Goal: Task Accomplishment & Management: Complete application form

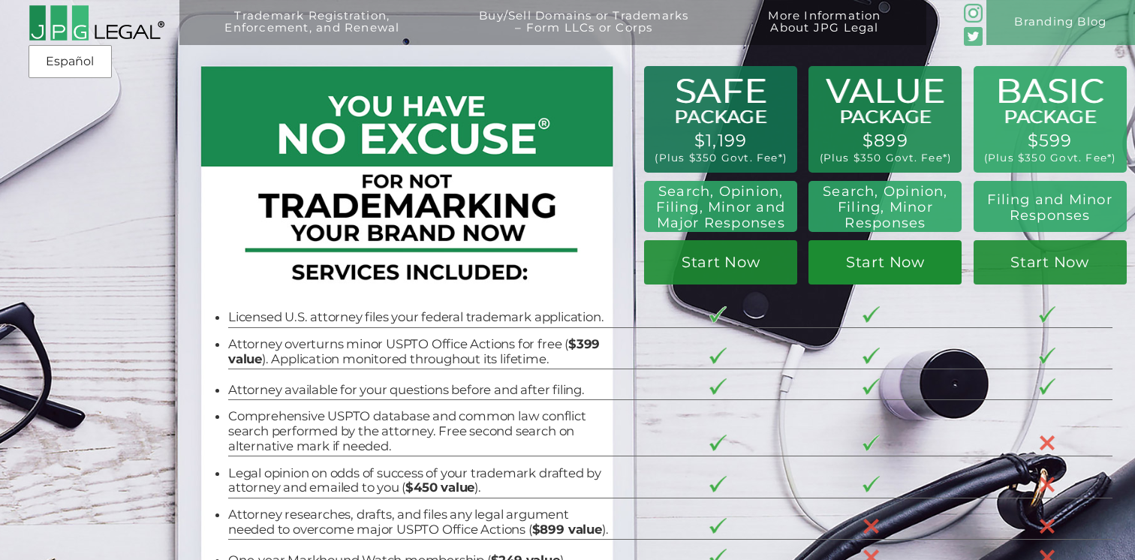
click at [887, 273] on link "Start Now" at bounding box center [885, 262] width 153 height 45
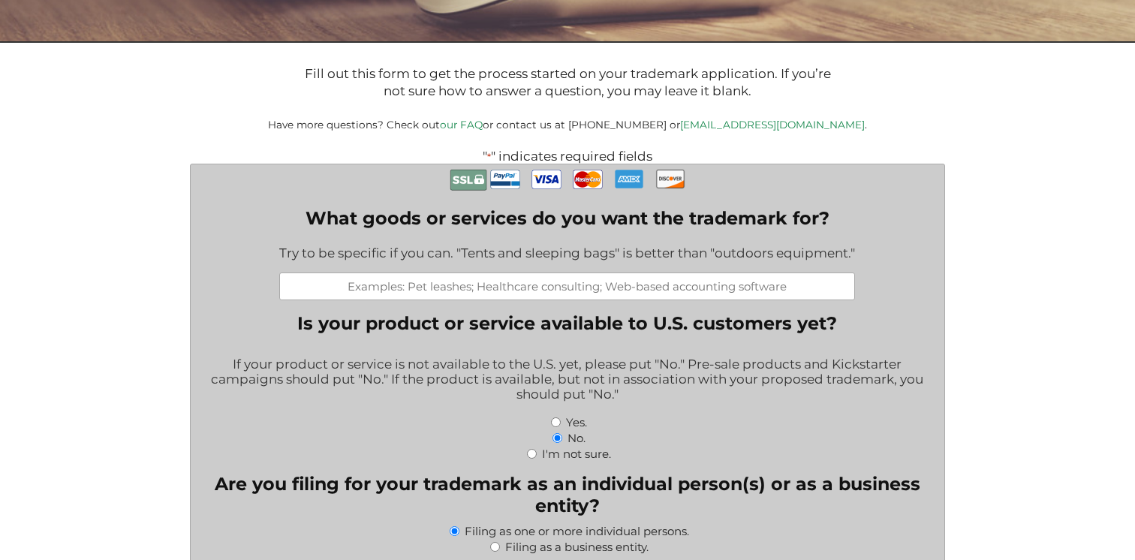
scroll to position [262, 0]
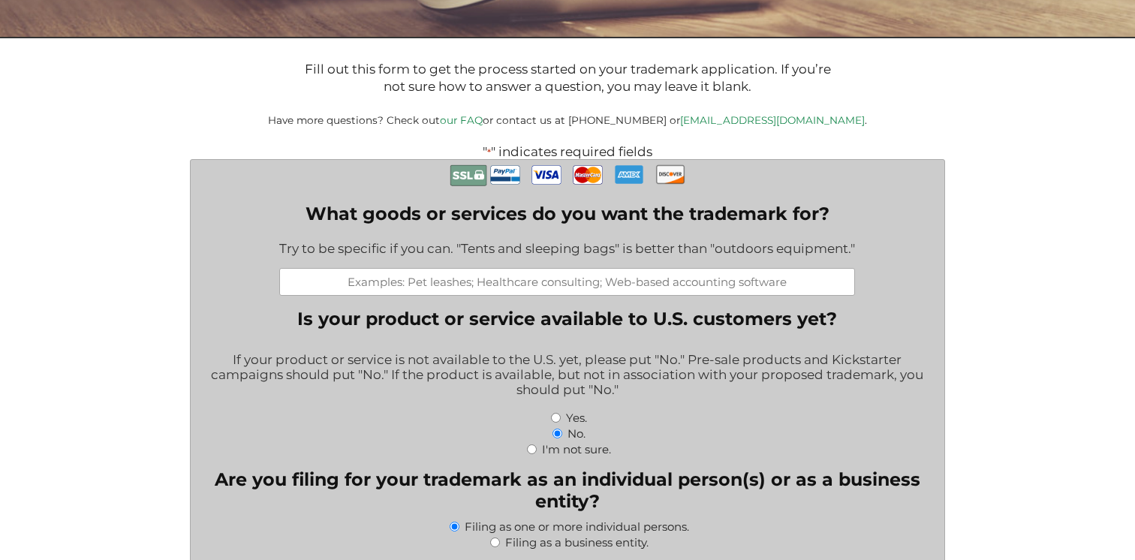
click at [463, 274] on input "What goods or services do you want the trademark for?" at bounding box center [567, 282] width 576 height 28
paste input "X Class 3 - cosmetics"
drag, startPoint x: 517, startPoint y: 282, endPoint x: 444, endPoint y: 278, distance: 72.9
click at [446, 279] on input "X Class 3 - cosmetics;" at bounding box center [567, 282] width 576 height 28
click at [644, 282] on input "Class 3 - cosmetics;" at bounding box center [567, 282] width 576 height 28
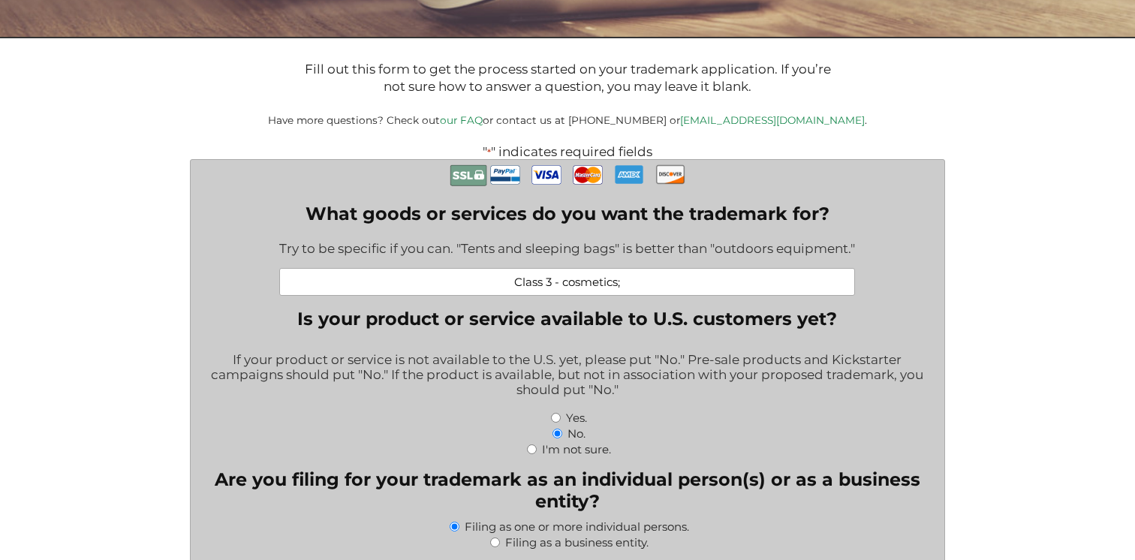
paste input "Class 21 - Housewares and glass / kitchen utensils"
paste input "Class 25 - Clothing"
paste input "Class 30 - Staple foods (food powder mixes)"
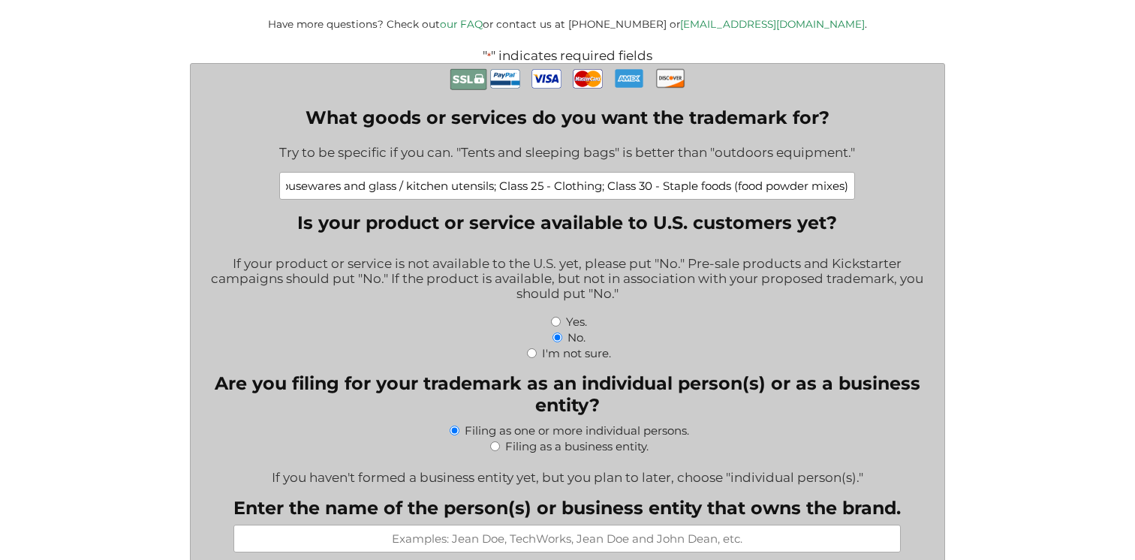
scroll to position [360, 0]
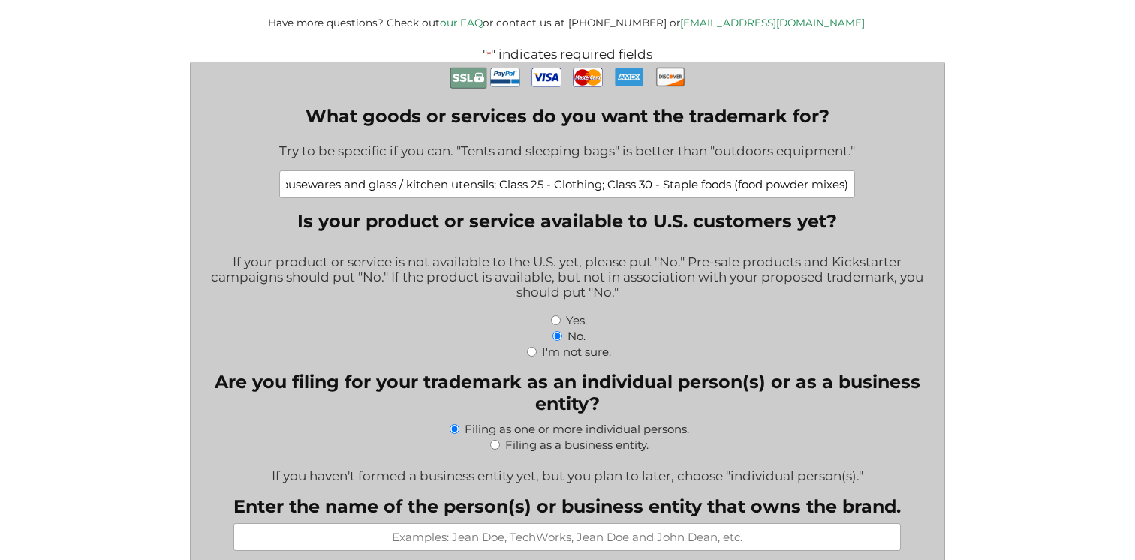
type input "Class 3 - cosmetics; Class 21 - Housewares and glass / kitchen utensils; Class …"
click at [554, 324] on input "Yes." at bounding box center [556, 320] width 10 height 10
radio input "true"
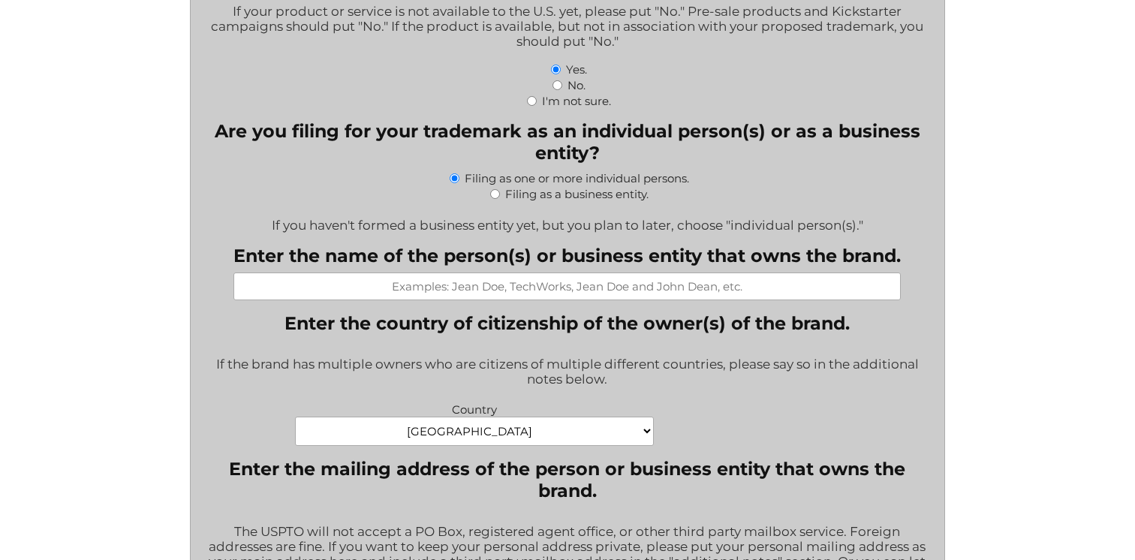
scroll to position [613, 0]
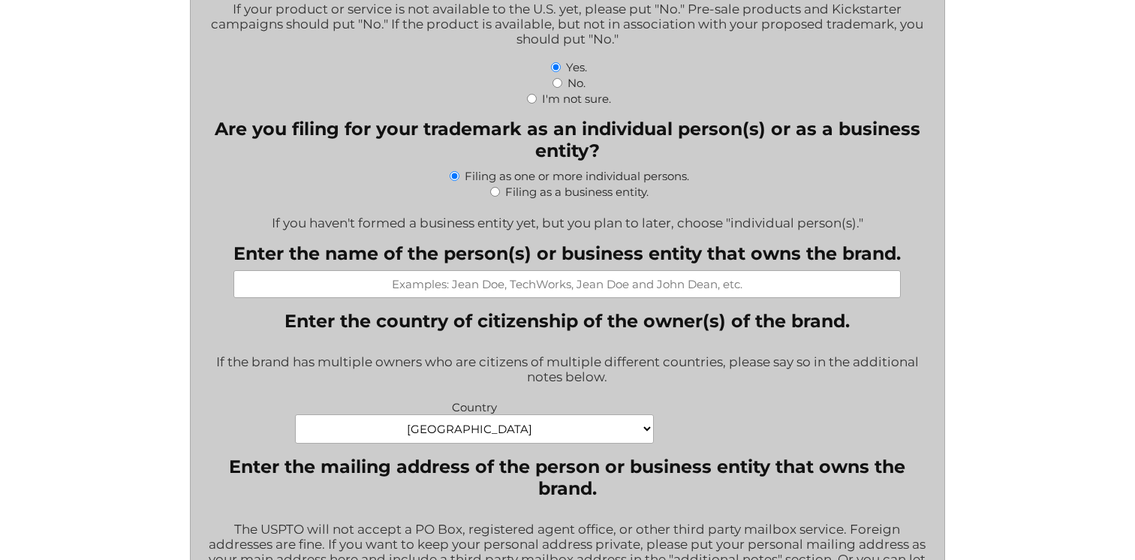
click at [579, 291] on input "Enter the name of the person(s) or business entity that owns the brand." at bounding box center [566, 284] width 667 height 28
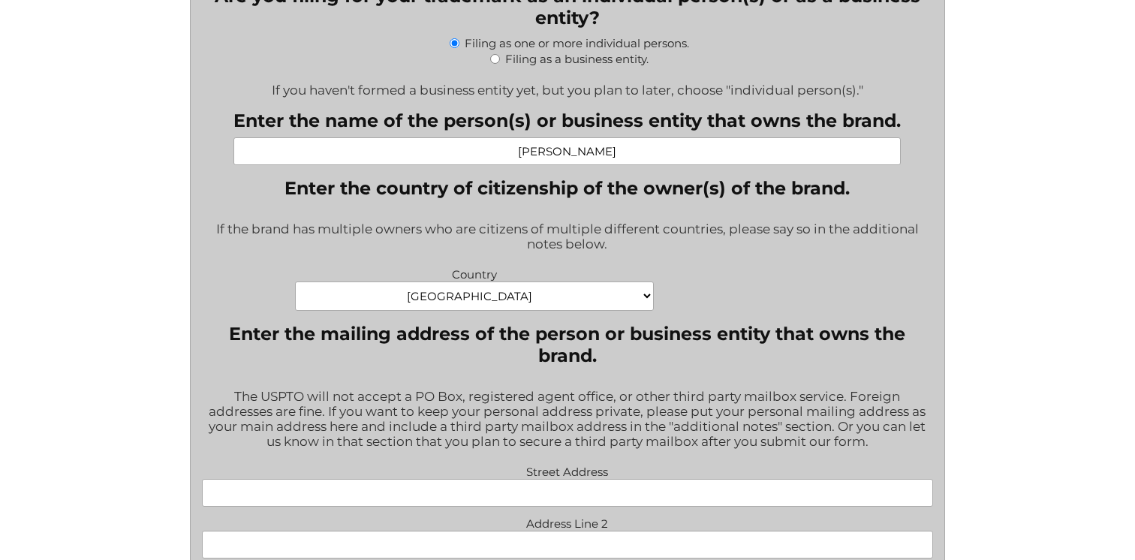
scroll to position [757, 0]
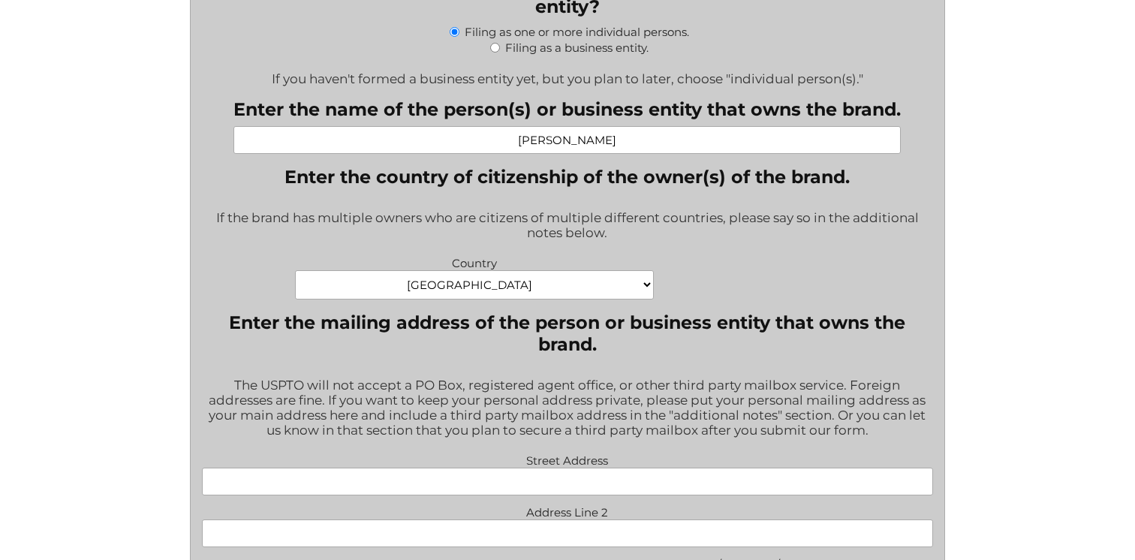
type input "Hermann Luhamer"
click at [578, 292] on select "Afghanistan Albania Algeria American Samoa Andorra Angola Anguilla Antarctica A…" at bounding box center [474, 284] width 359 height 29
select select "United Kingdom"
click at [784, 303] on div "Country Afghanistan Albania Algeria American Samoa Andorra Angola Anguilla Anta…" at bounding box center [567, 278] width 746 height 53
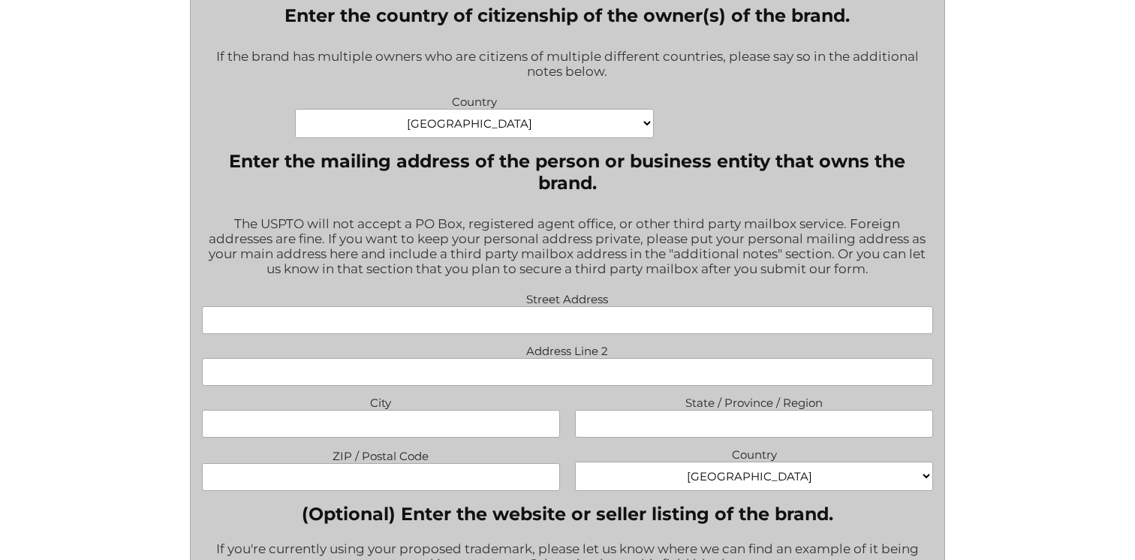
scroll to position [928, 0]
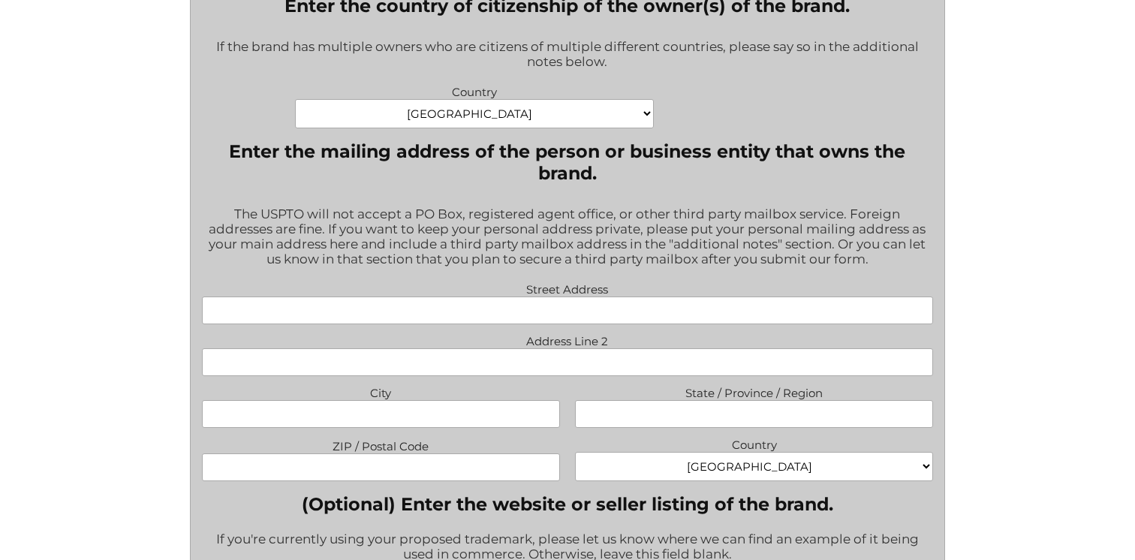
click at [648, 312] on input "Street Address" at bounding box center [568, 311] width 732 height 28
type input "52 Riley Road #239"
click at [486, 427] on input "City" at bounding box center [381, 414] width 359 height 28
type input "Celebration"
type input "Florida"
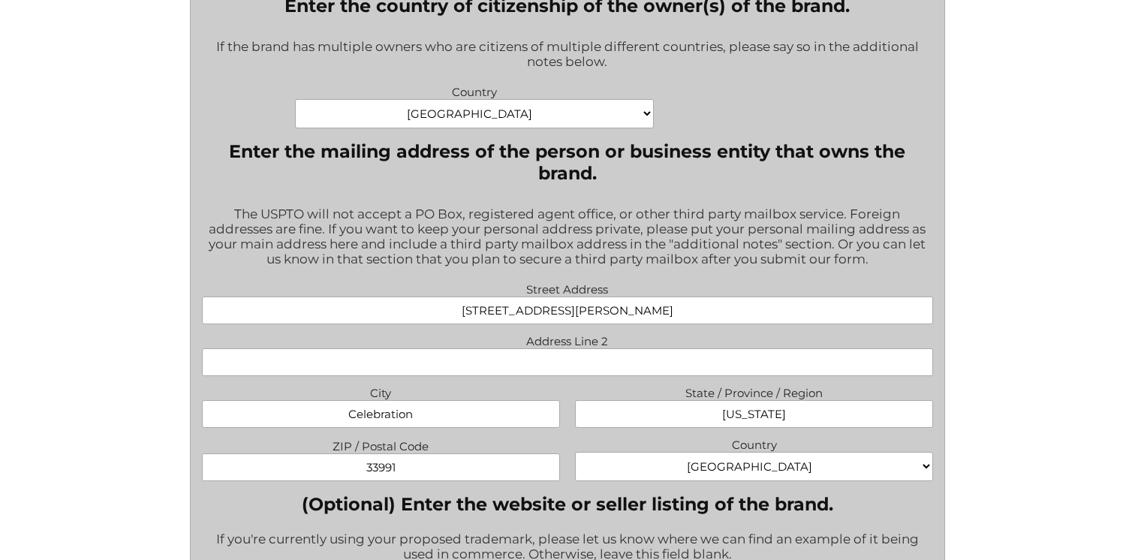
type input "33991"
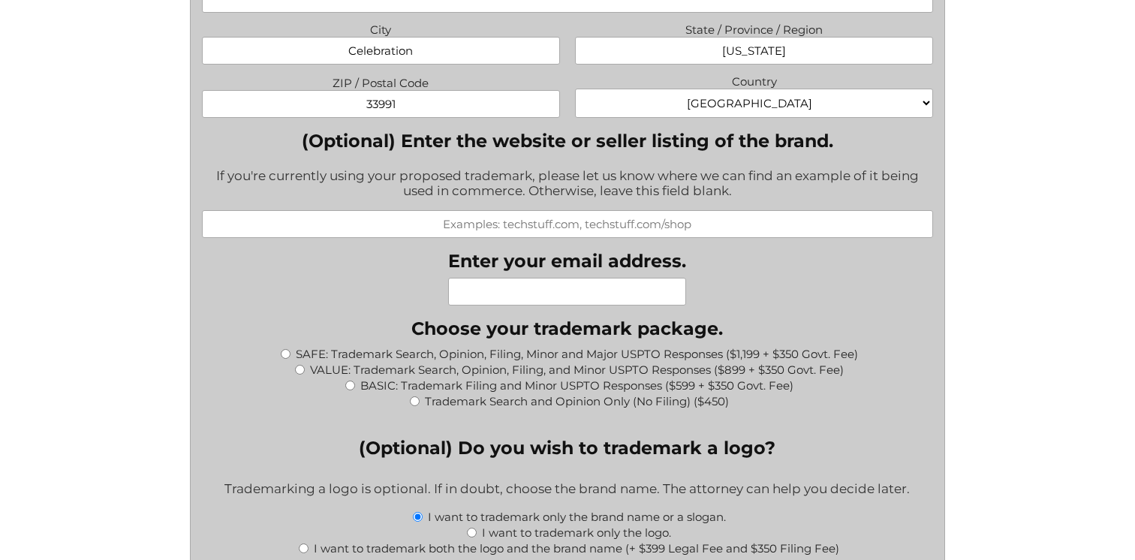
scroll to position [1318, 0]
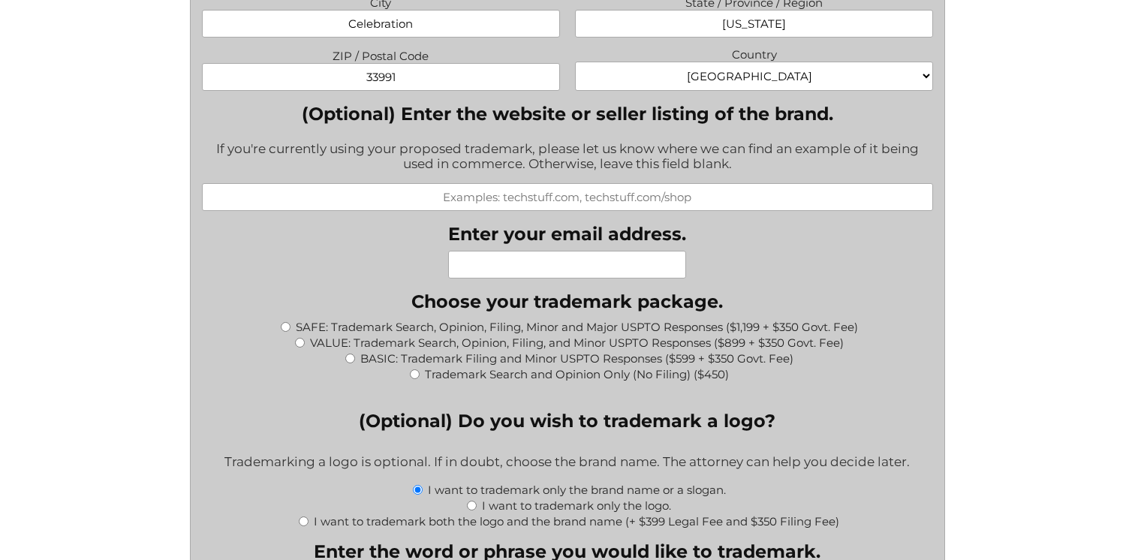
click at [608, 268] on input "Enter your email address." at bounding box center [567, 265] width 238 height 28
type input "h.luhamer@pumpkinspicemanagement.com"
click at [749, 267] on div "What goods or services do you want the trademark for? Try to be specific if you…" at bounding box center [568, 347] width 732 height 2487
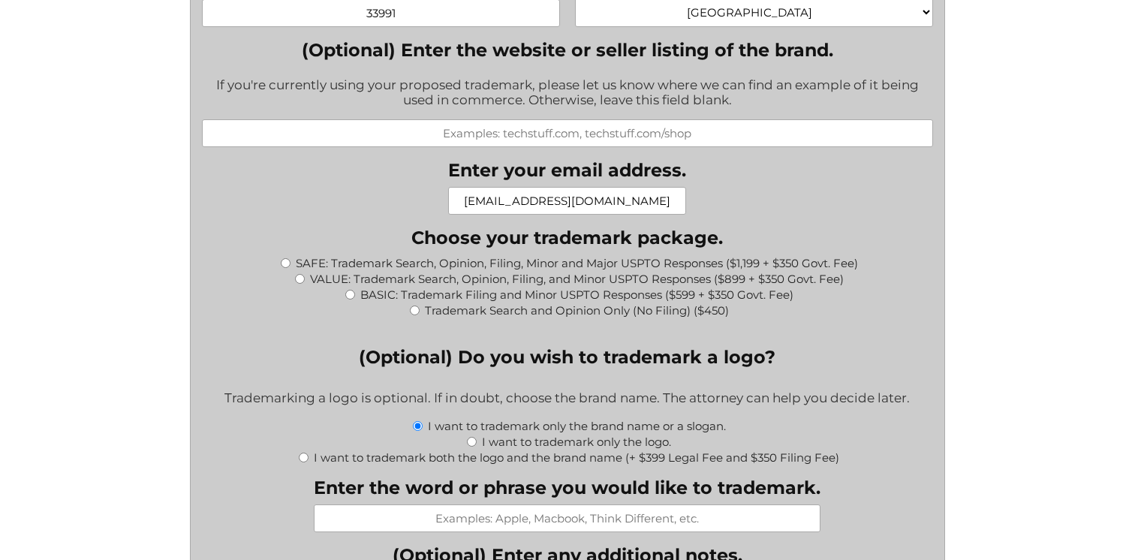
scroll to position [1385, 0]
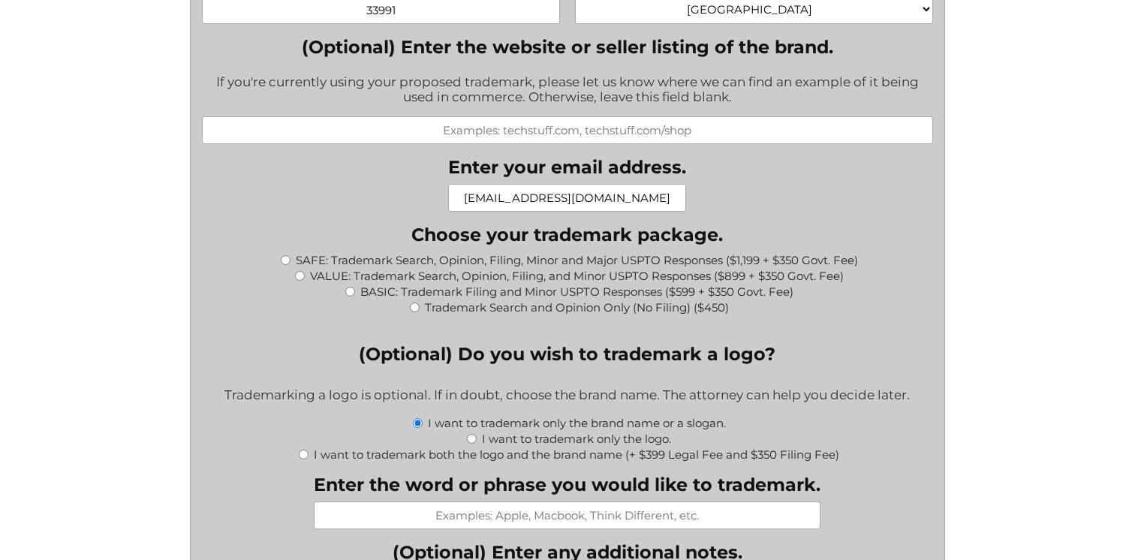
click at [298, 281] on input "VALUE: Trademark Search, Opinion, Filing, and Minor USPTO Responses ($899 + $35…" at bounding box center [300, 276] width 10 height 10
radio input "true"
type input "$1,249.00"
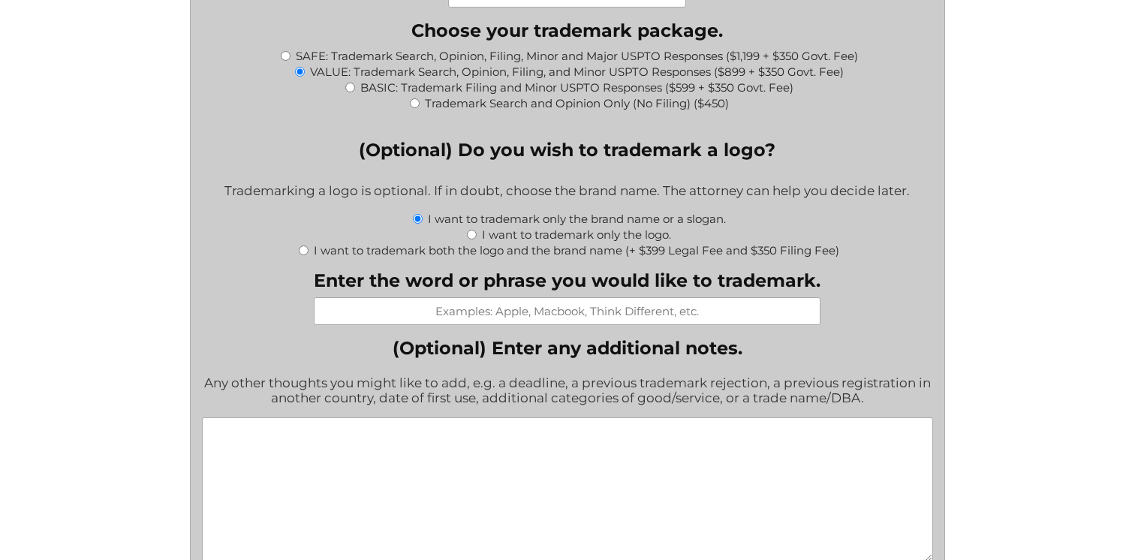
scroll to position [1596, 0]
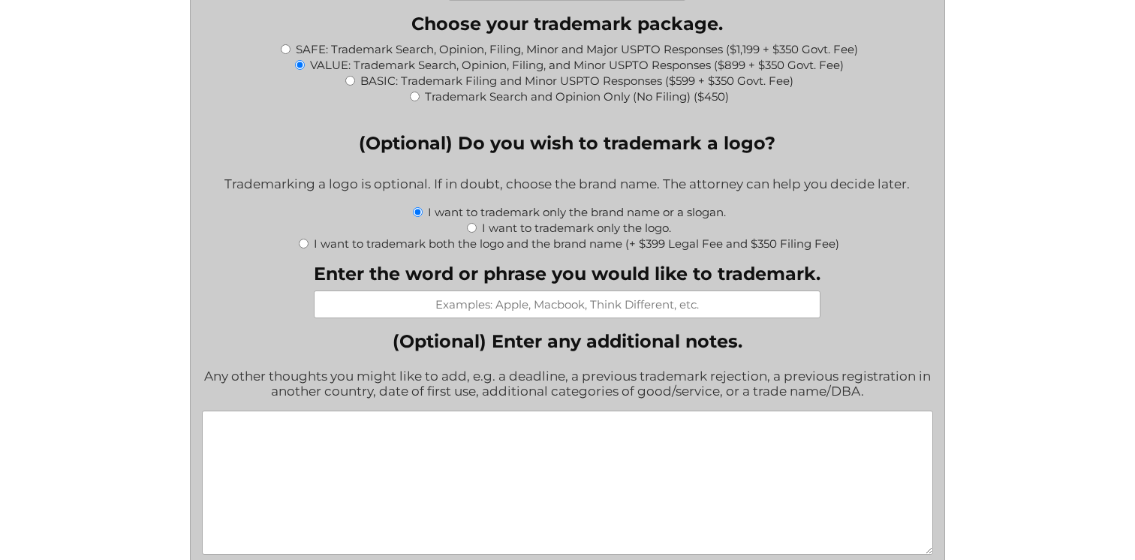
click at [612, 316] on input "Enter the word or phrase you would like to trademark." at bounding box center [567, 305] width 507 height 28
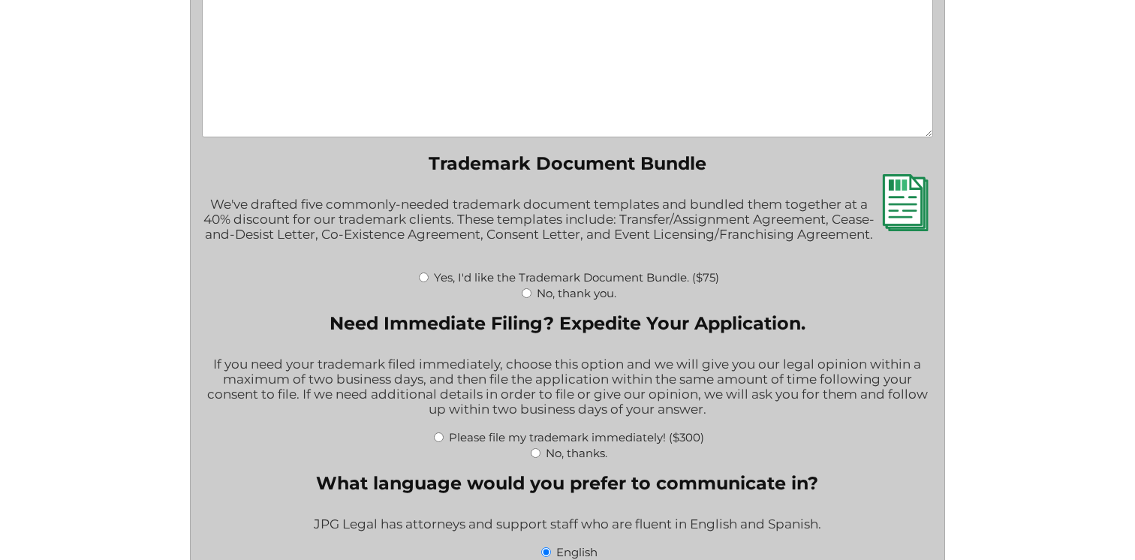
scroll to position [2022, 0]
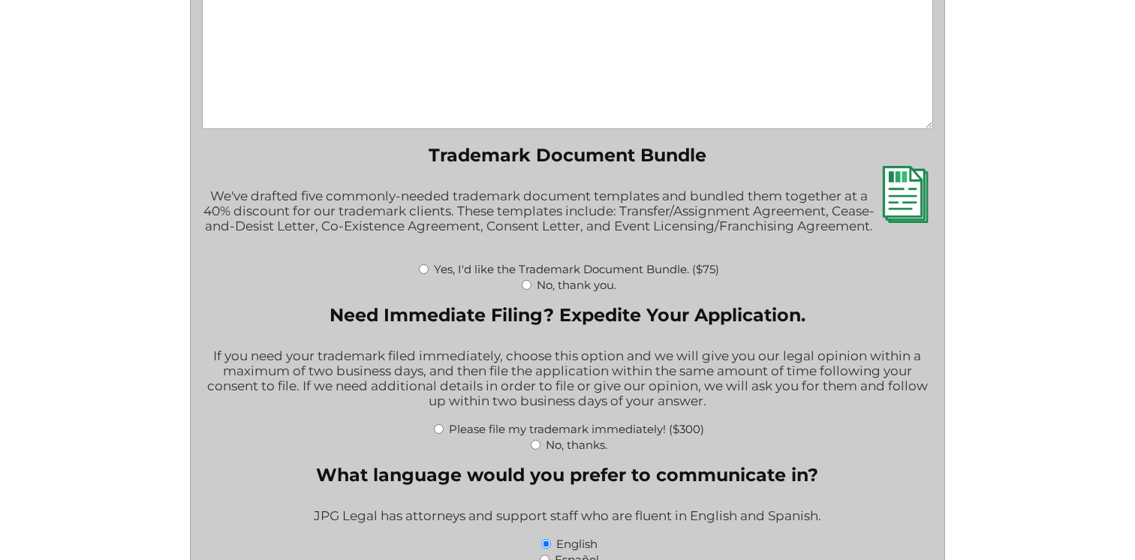
type input "COZY SHOP"
click at [530, 290] on input "No, thank you." at bounding box center [527, 285] width 10 height 10
radio input "true"
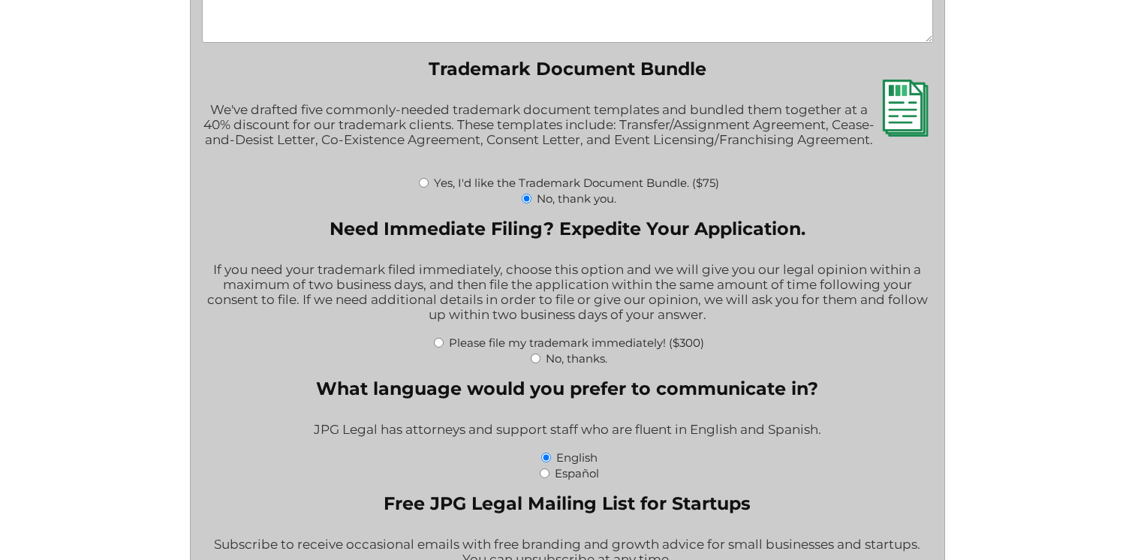
scroll to position [2111, 0]
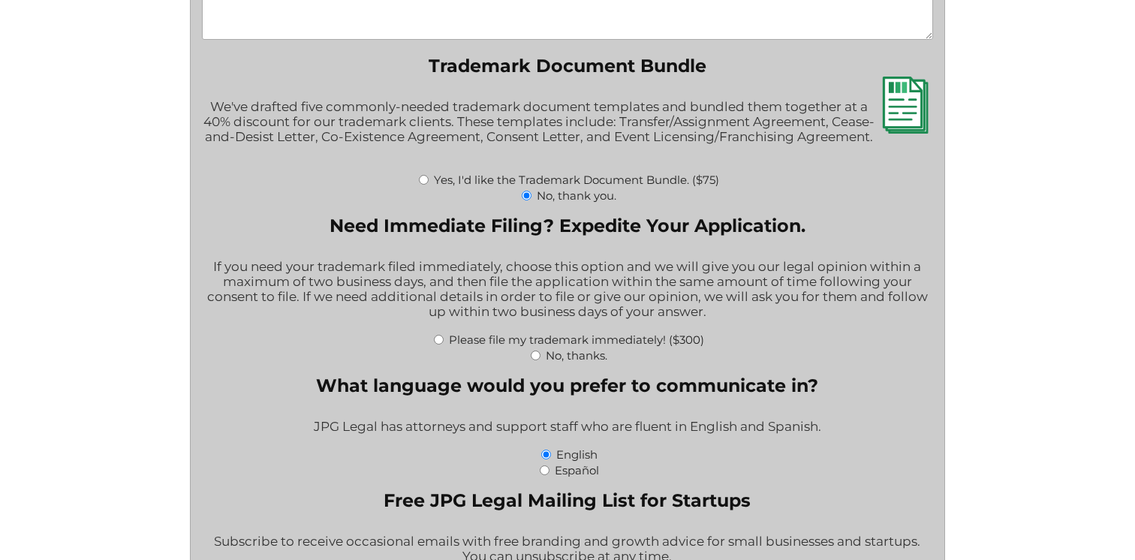
click at [533, 360] on input "No, thanks." at bounding box center [536, 356] width 10 height 10
radio input "true"
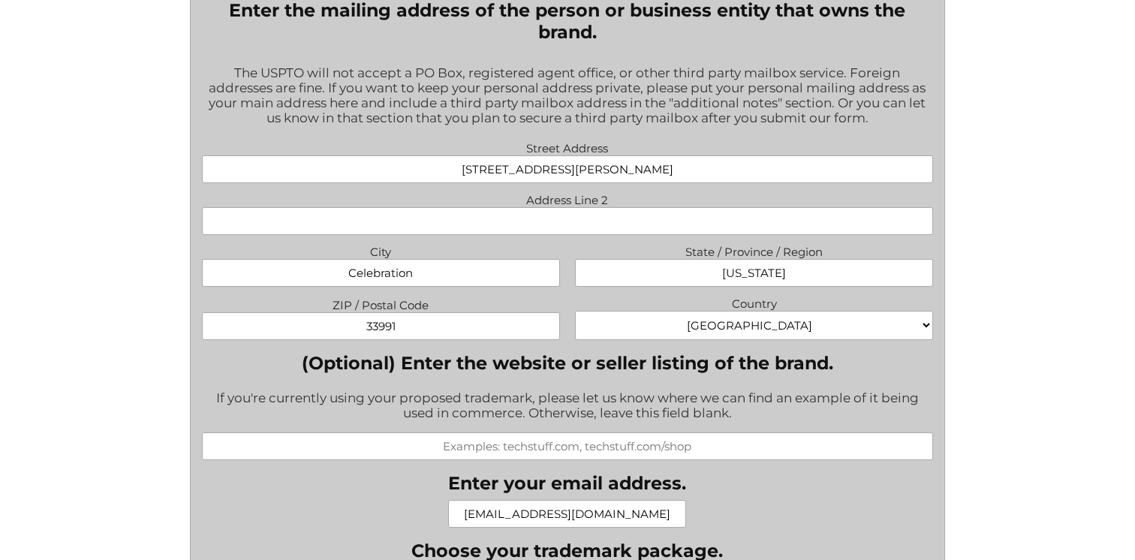
scroll to position [1062, 0]
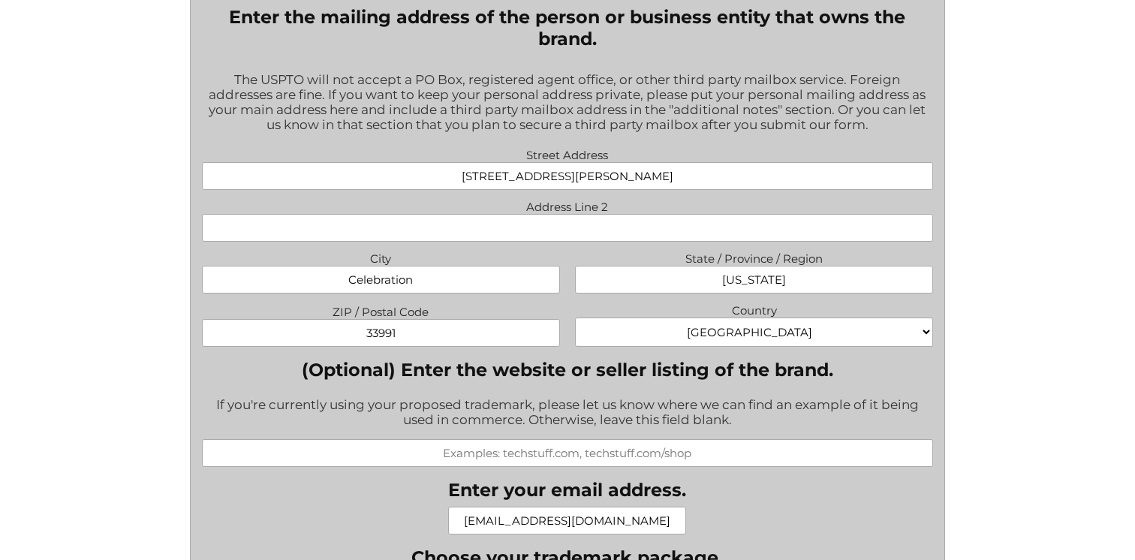
drag, startPoint x: 371, startPoint y: 342, endPoint x: 499, endPoint y: 339, distance: 127.6
click at [499, 339] on input "33991" at bounding box center [381, 333] width 359 height 28
type input "34747"
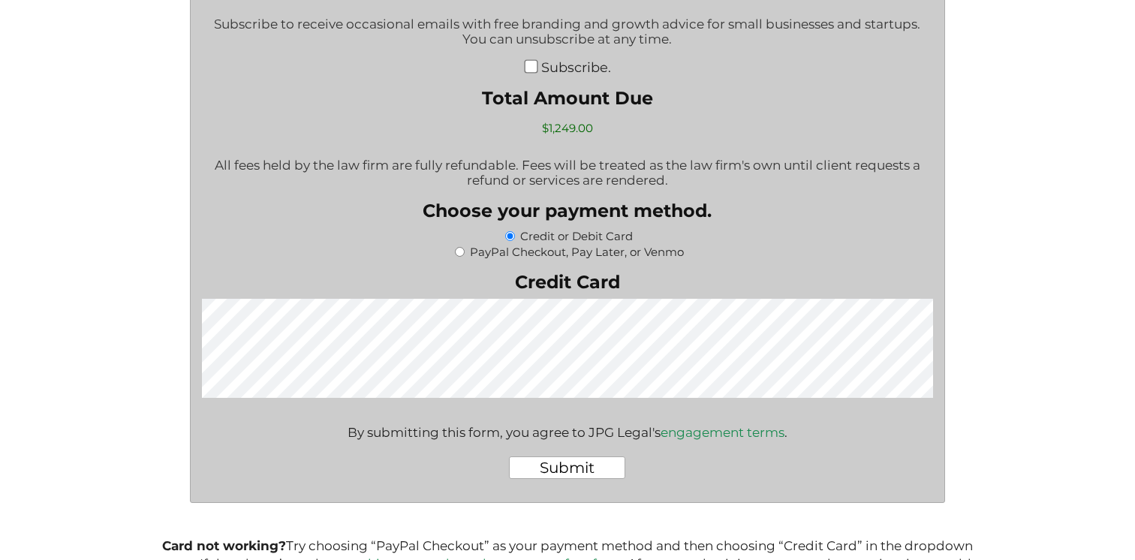
scroll to position [2653, 0]
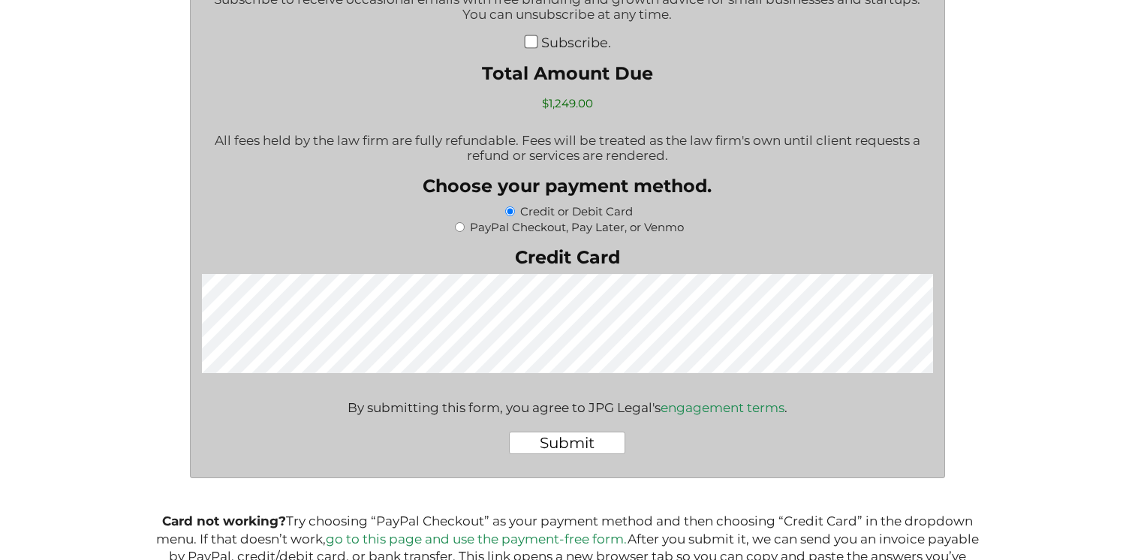
click at [588, 454] on input "Submit" at bounding box center [567, 443] width 116 height 23
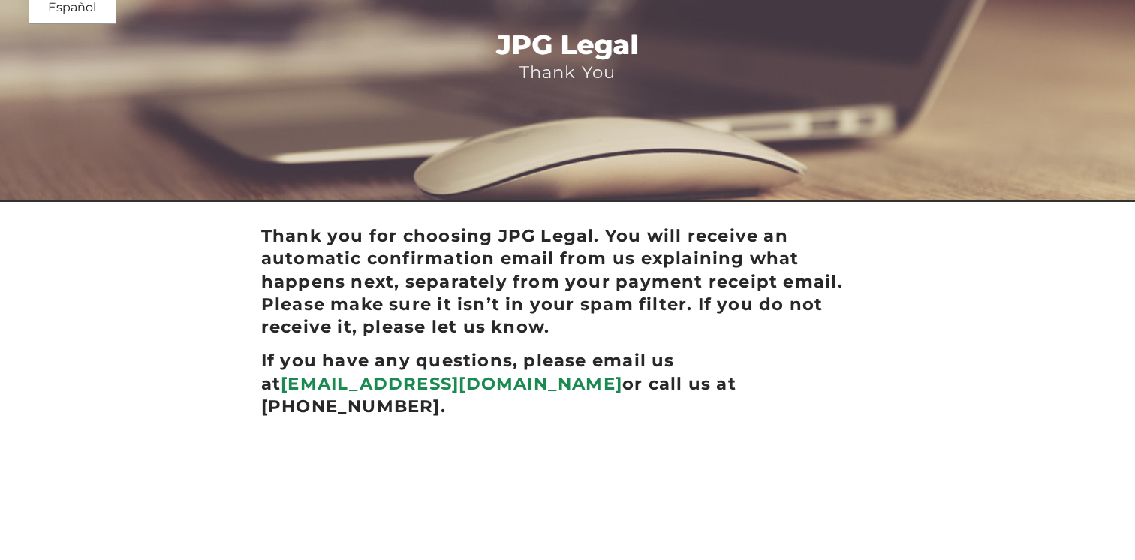
scroll to position [56, 0]
